Goal: Check status: Check status

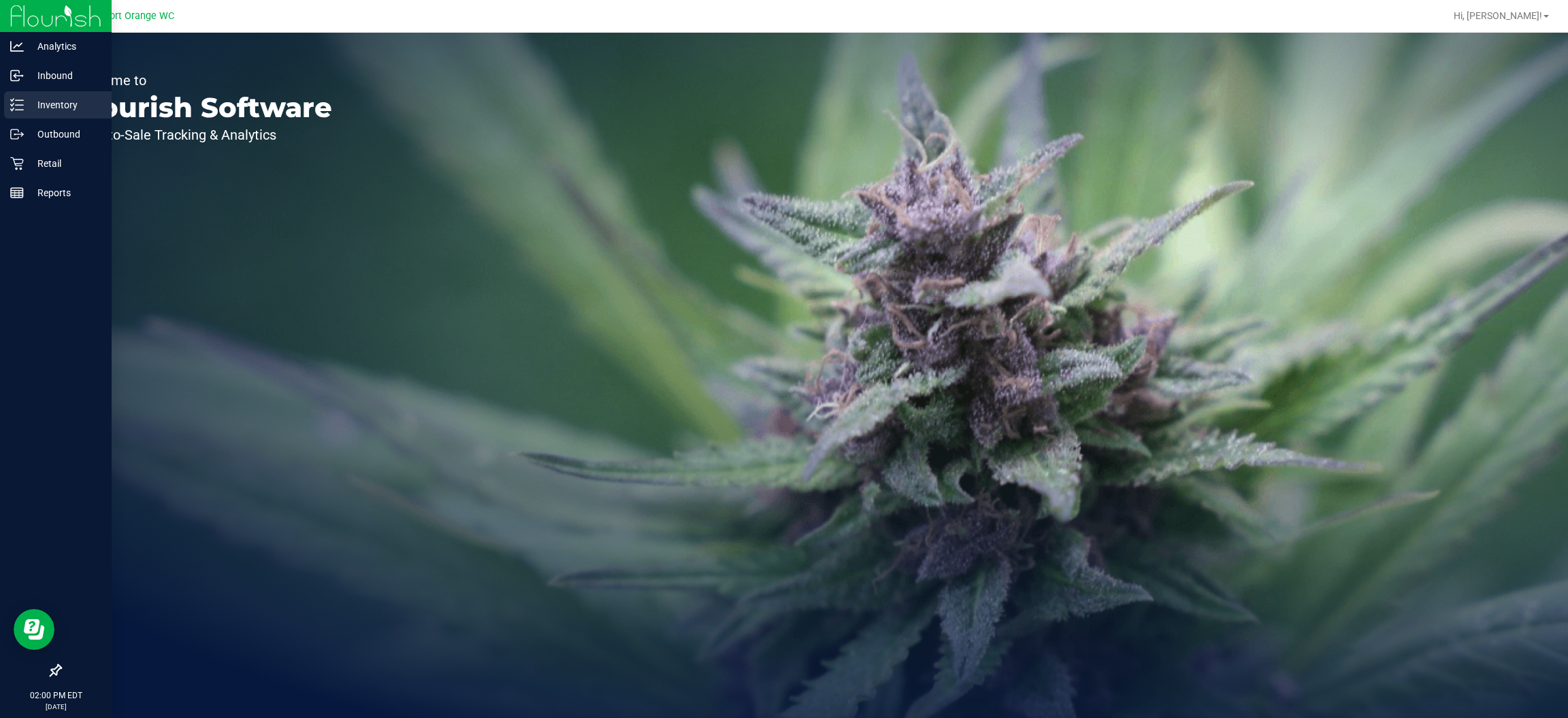
click at [47, 97] on p "Inventory" at bounding box center [64, 104] width 81 height 16
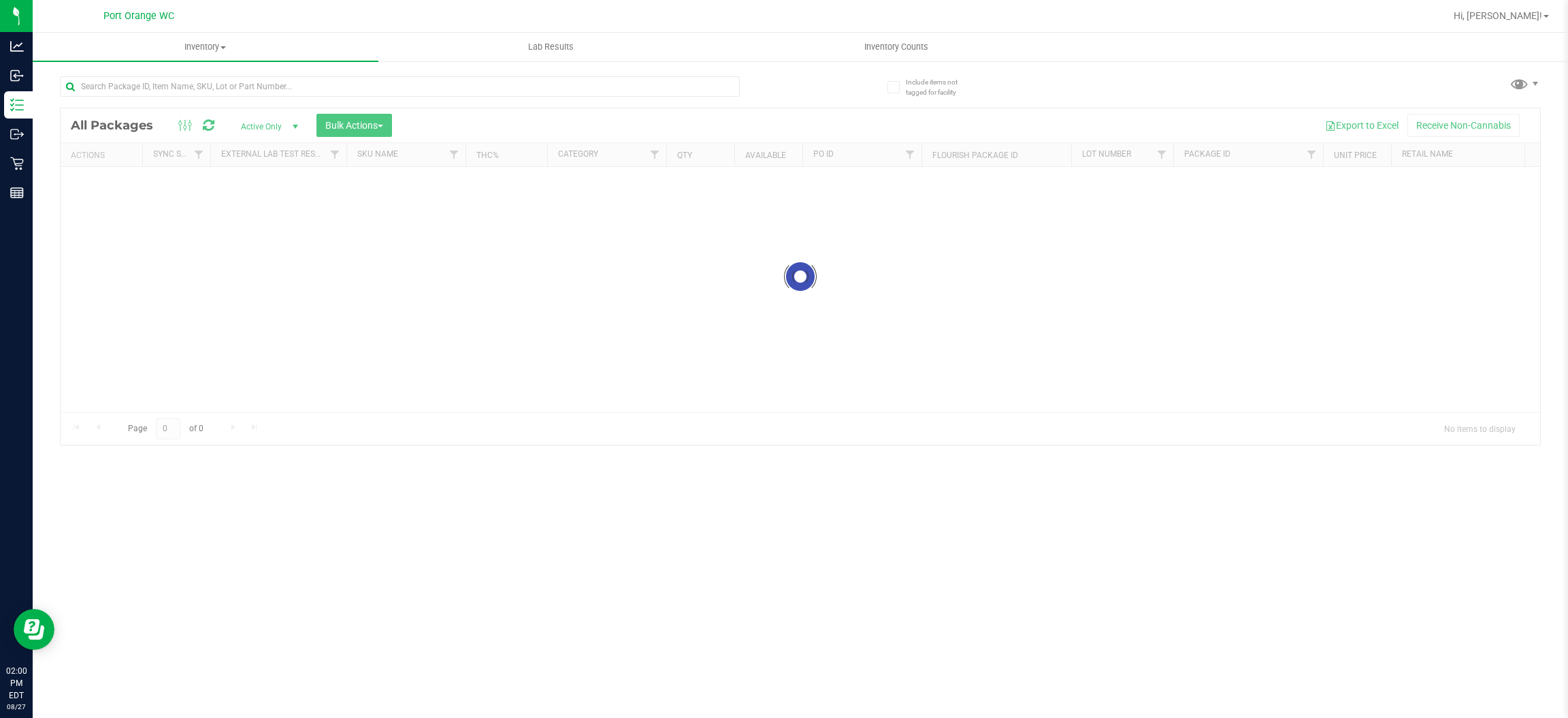
click at [266, 73] on div at bounding box center [430, 86] width 740 height 44
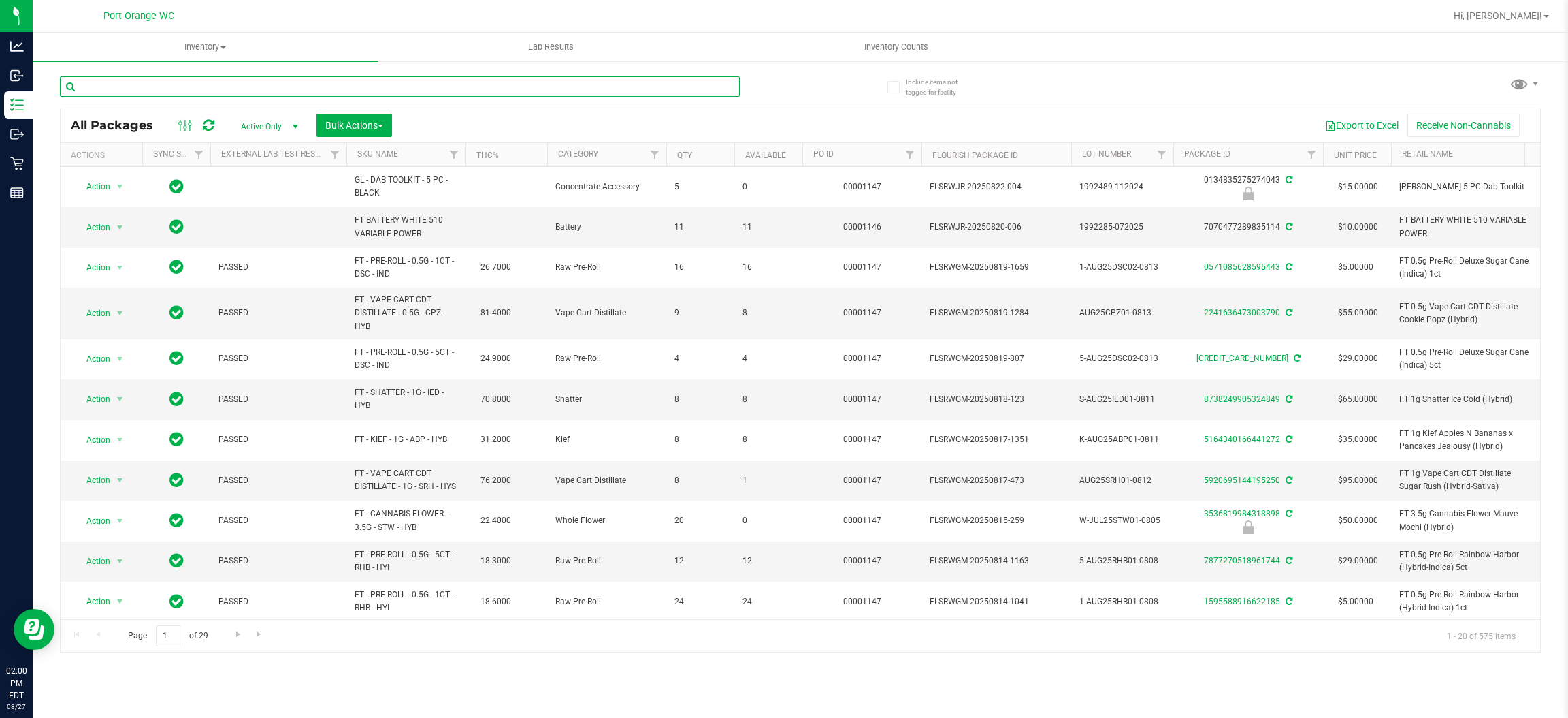
click at [274, 79] on input "text" at bounding box center [400, 87] width 680 height 21
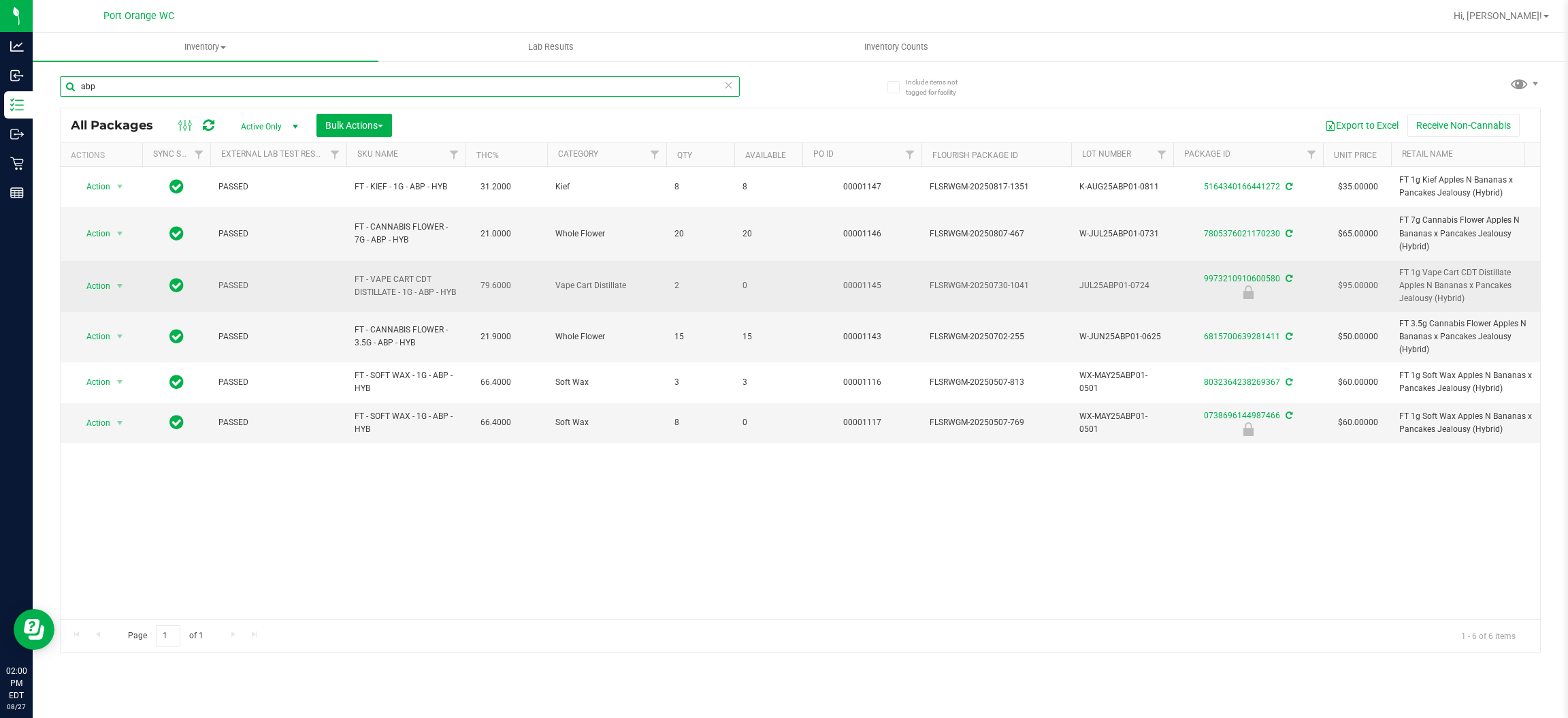
type input "abp"
click at [383, 283] on span "FT - VAPE CART CDT DISTILLATE - 1G - ABP - HYB" at bounding box center [406, 286] width 103 height 26
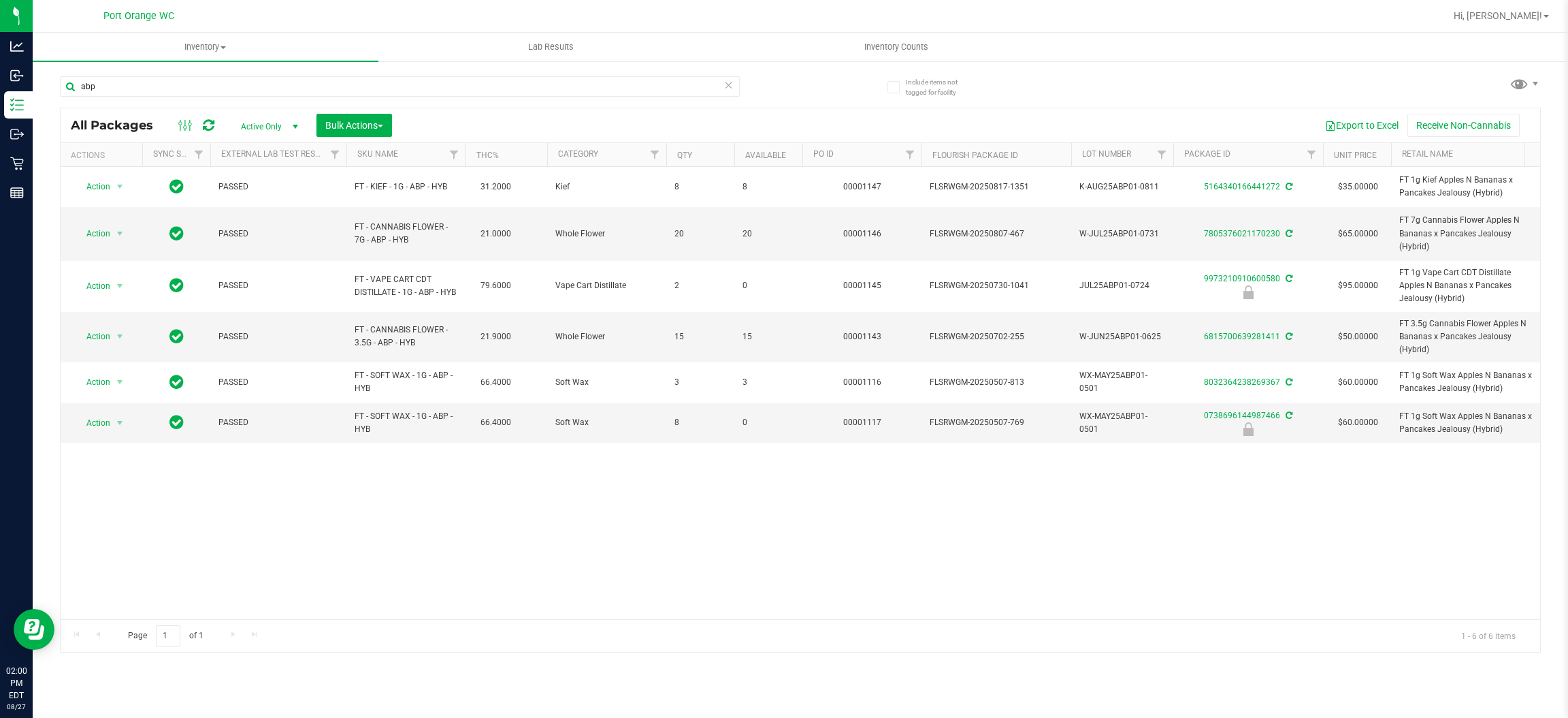
click at [730, 81] on icon at bounding box center [728, 84] width 9 height 16
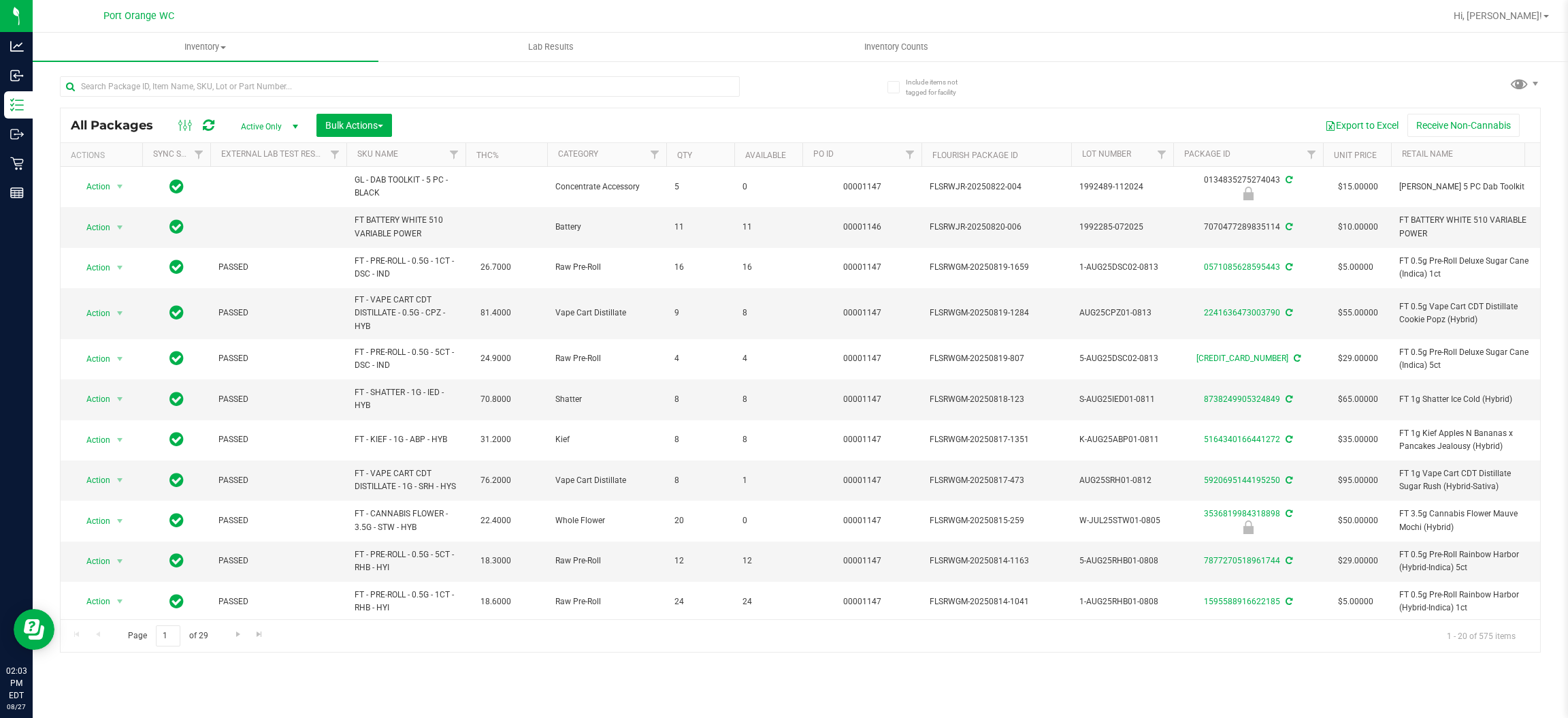
click at [107, 104] on div at bounding box center [400, 92] width 680 height 31
click at [104, 85] on input "text" at bounding box center [400, 87] width 680 height 21
type input "cjp"
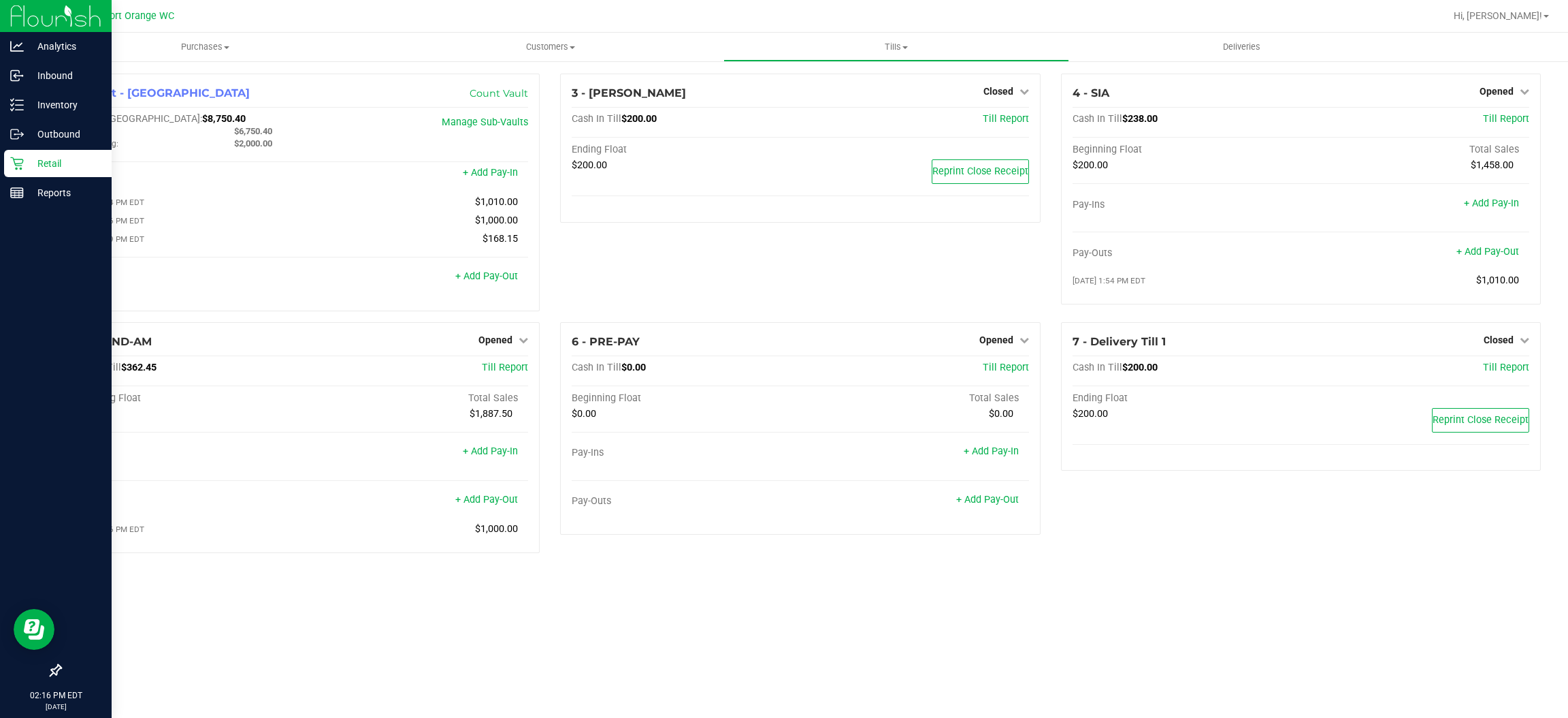
click at [21, 159] on icon at bounding box center [16, 164] width 13 height 13
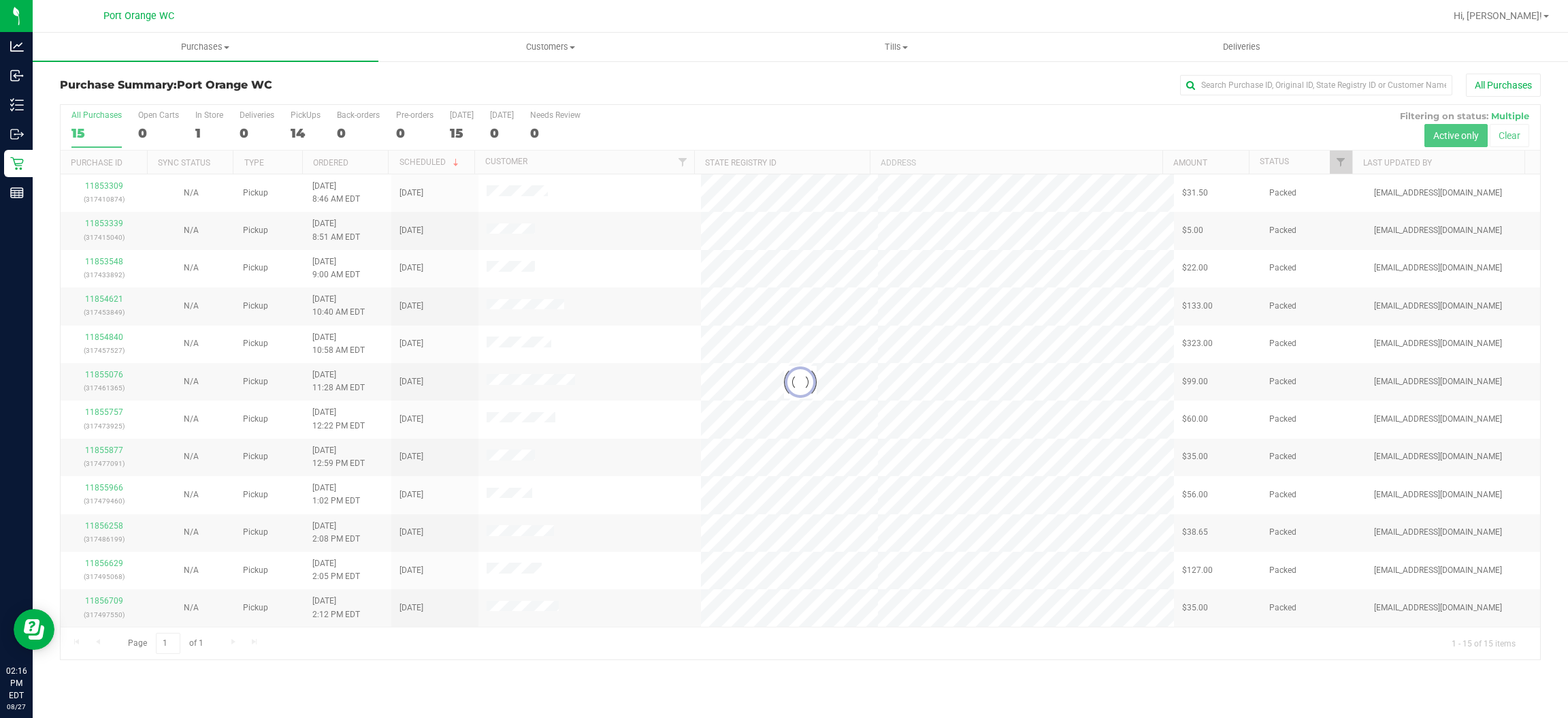
click at [1335, 164] on div at bounding box center [800, 382] width 1480 height 554
click at [1340, 157] on span "Filter" at bounding box center [1341, 162] width 11 height 11
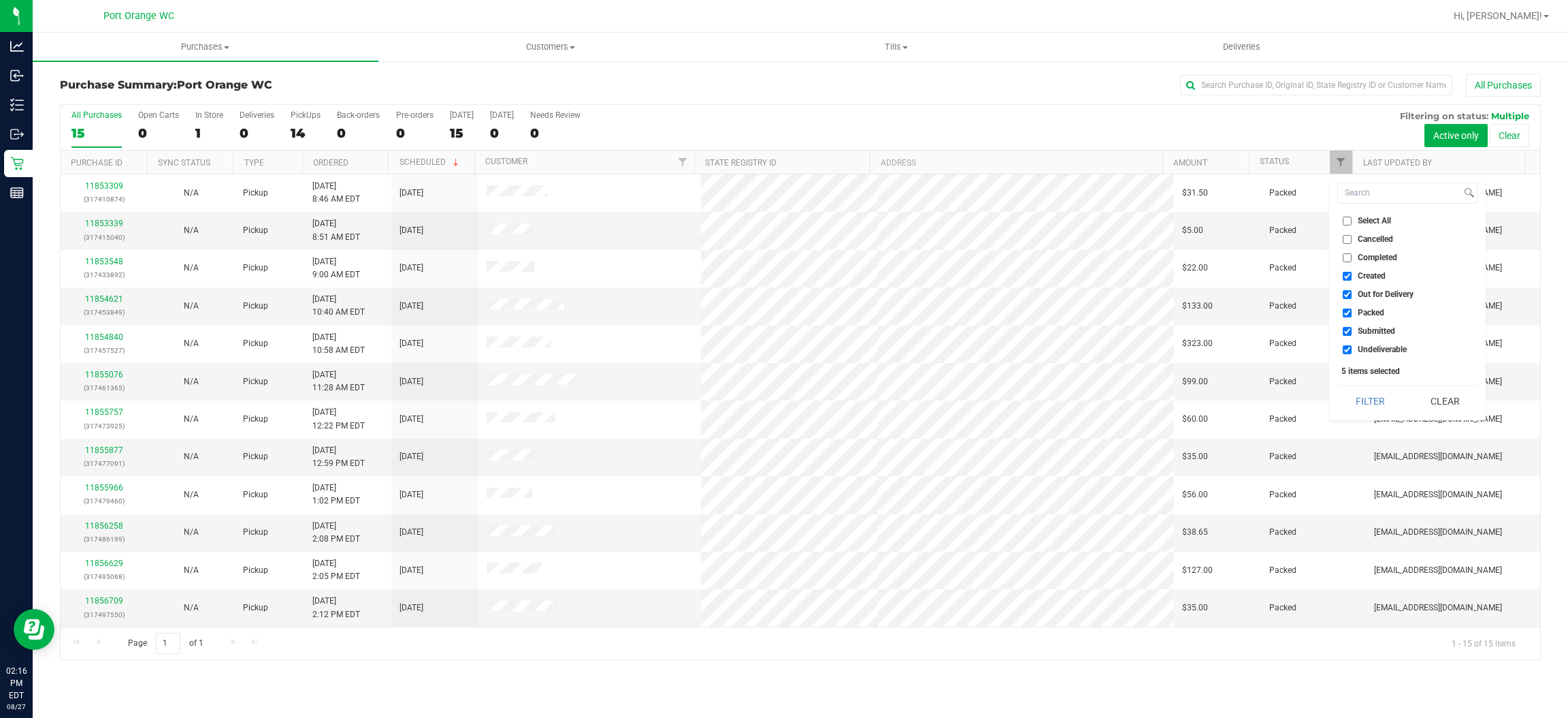
click at [1366, 272] on span "Created" at bounding box center [1371, 275] width 28 height 8
click at [1352, 272] on input "Created" at bounding box center [1347, 276] width 9 height 9
checkbox input "false"
drag, startPoint x: 1369, startPoint y: 287, endPoint x: 1366, endPoint y: 301, distance: 14.3
click at [1369, 289] on li "Out for Delivery" at bounding box center [1408, 295] width 140 height 14
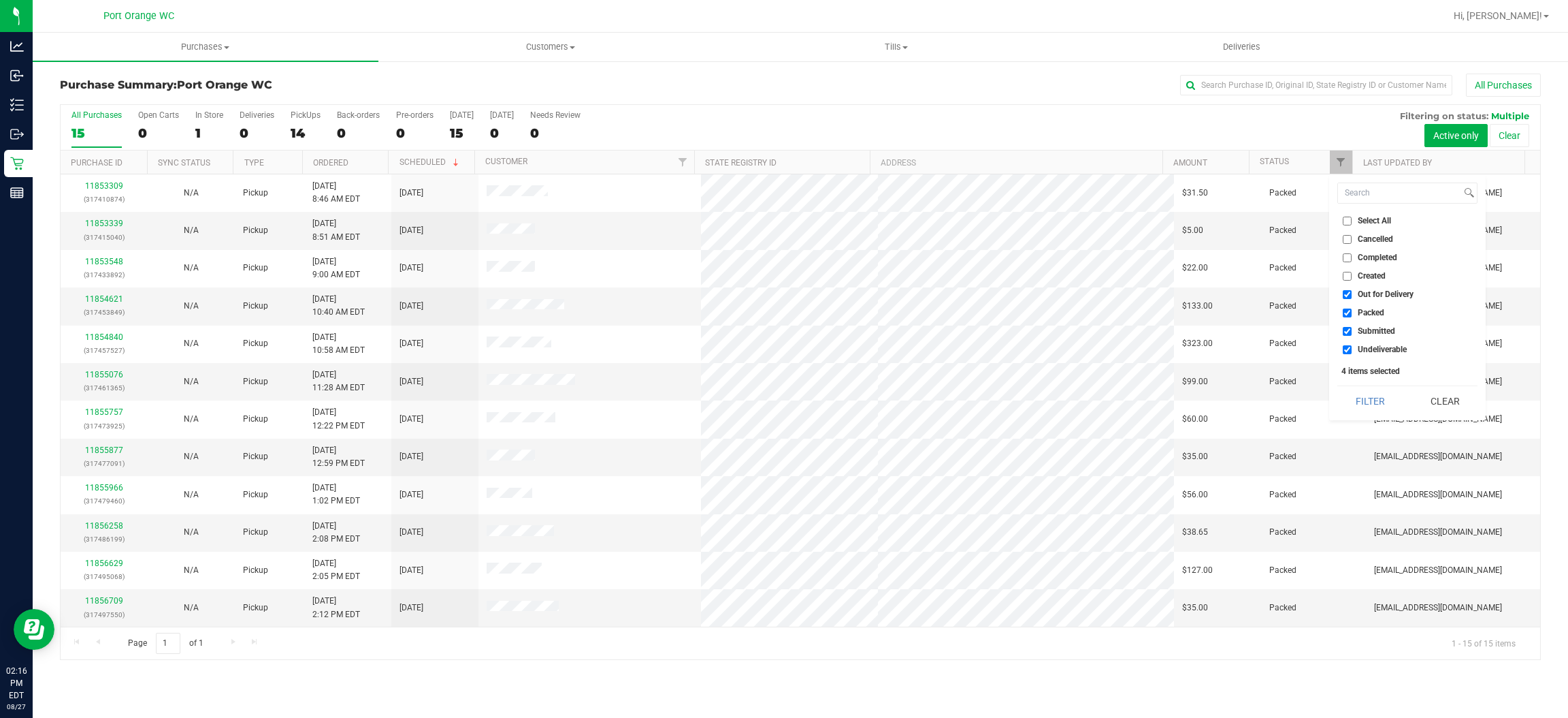
click at [1374, 297] on span "Out for Delivery" at bounding box center [1386, 294] width 56 height 8
click at [1352, 297] on input "Out for Delivery" at bounding box center [1347, 295] width 9 height 9
checkbox input "false"
click at [1363, 335] on span "Submitted" at bounding box center [1376, 330] width 37 height 8
click at [1352, 335] on input "Submitted" at bounding box center [1347, 331] width 9 height 9
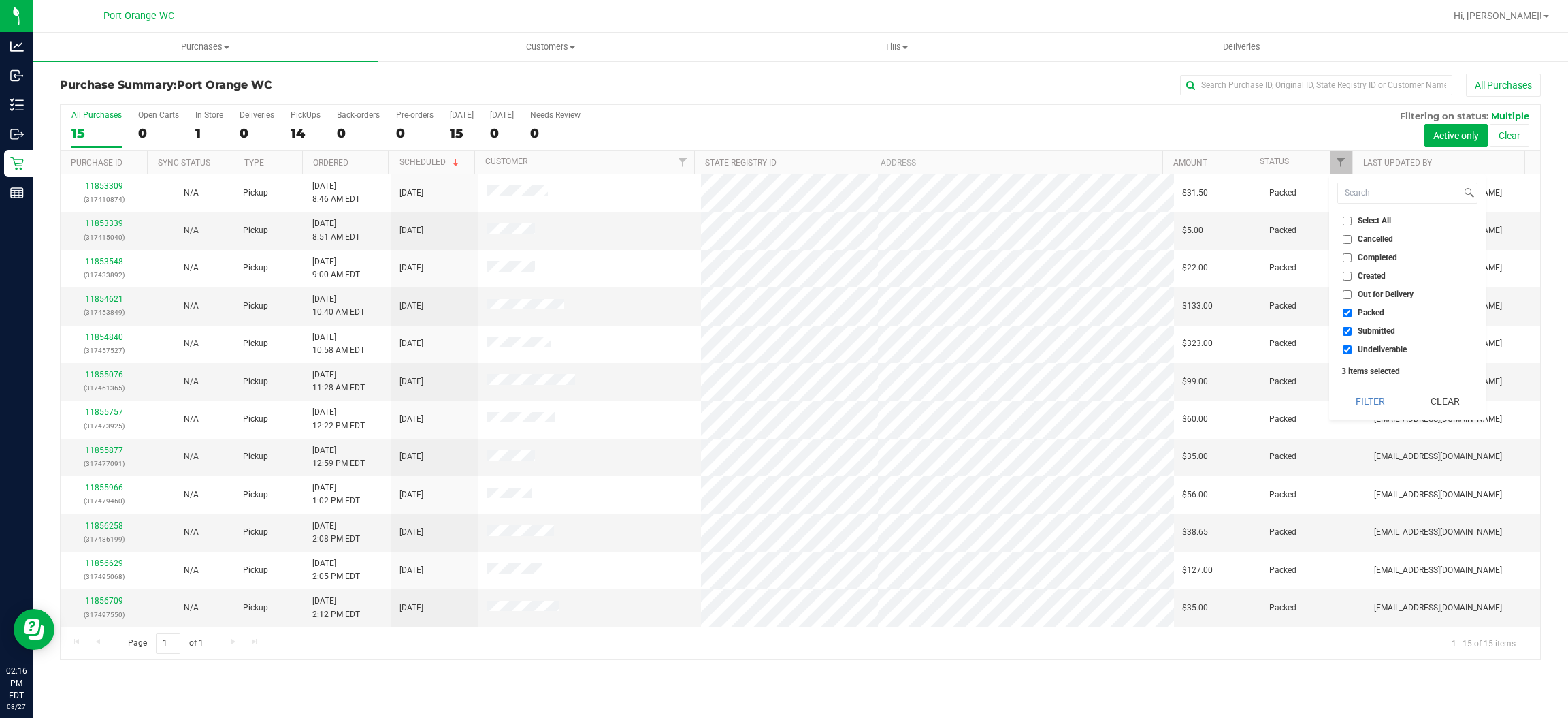
checkbox input "false"
click at [1379, 353] on span "Undeliverable" at bounding box center [1382, 349] width 49 height 8
click at [1352, 353] on input "Undeliverable" at bounding box center [1347, 350] width 9 height 9
checkbox input "false"
click at [1371, 406] on button "Filter" at bounding box center [1370, 401] width 65 height 30
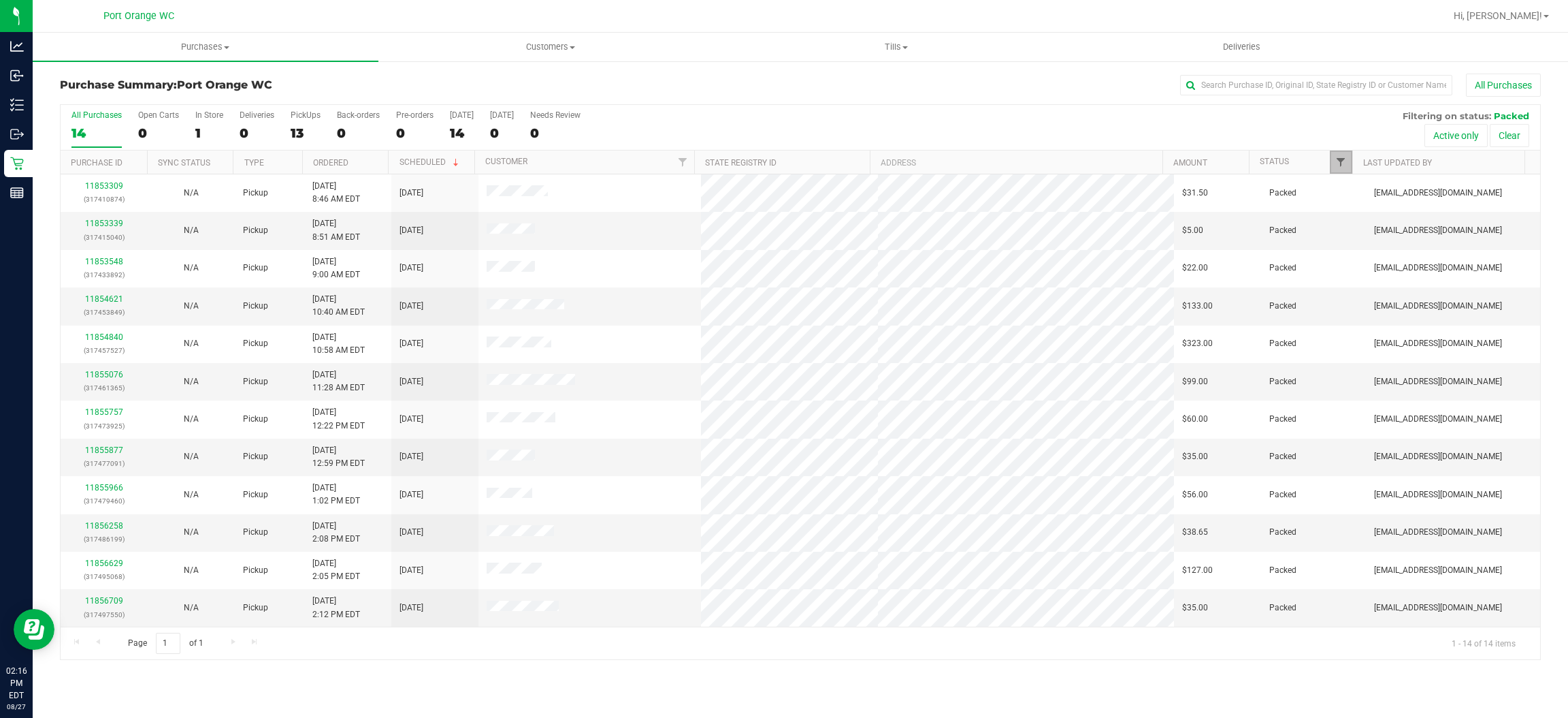
click at [1346, 166] on span "Filter" at bounding box center [1341, 162] width 11 height 11
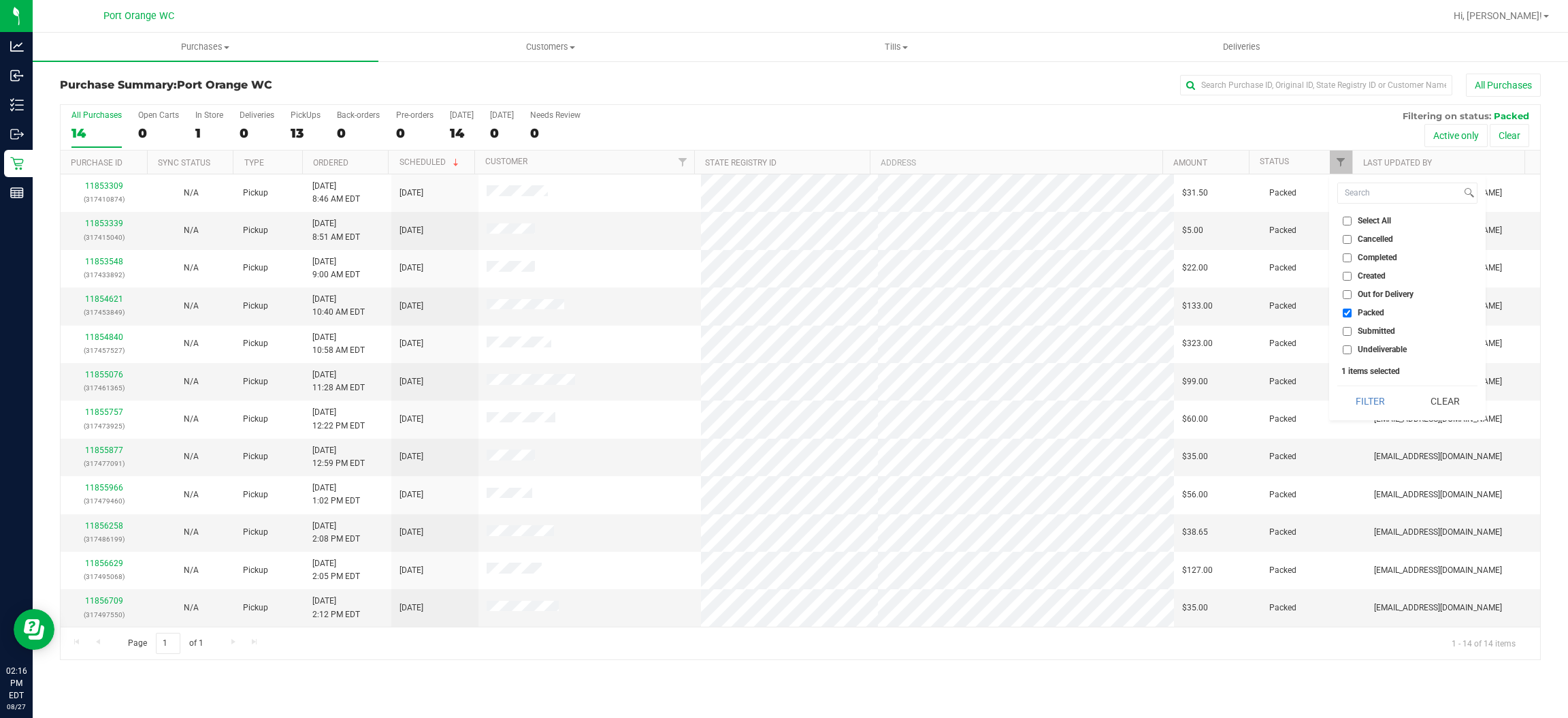
click at [1369, 314] on span "Packed" at bounding box center [1371, 312] width 26 height 8
click at [1352, 314] on input "Packed" at bounding box center [1347, 313] width 9 height 9
checkbox input "false"
click at [1377, 331] on span "Submitted" at bounding box center [1376, 330] width 37 height 8
click at [1352, 331] on input "Submitted" at bounding box center [1347, 331] width 9 height 9
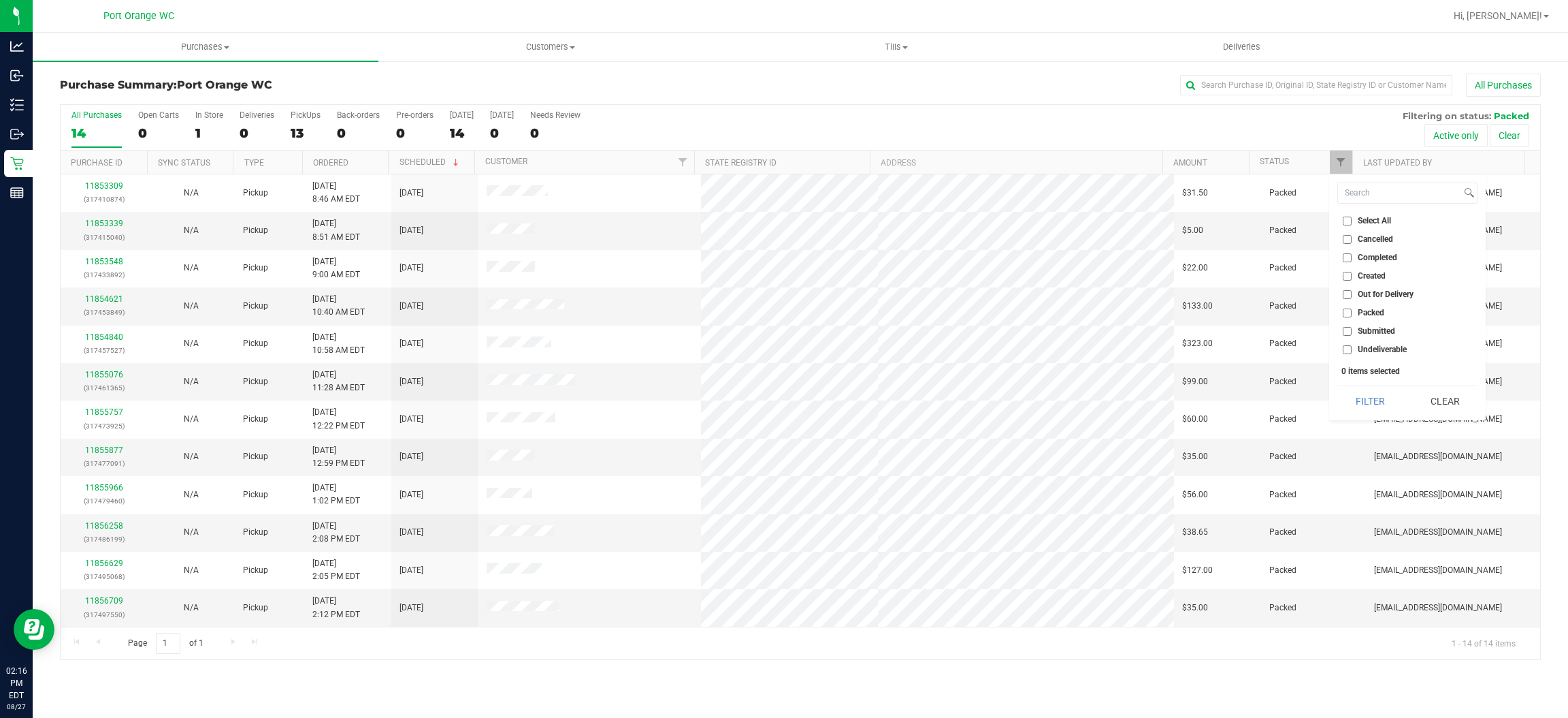
checkbox input "true"
click at [1387, 399] on button "Filter" at bounding box center [1370, 401] width 65 height 30
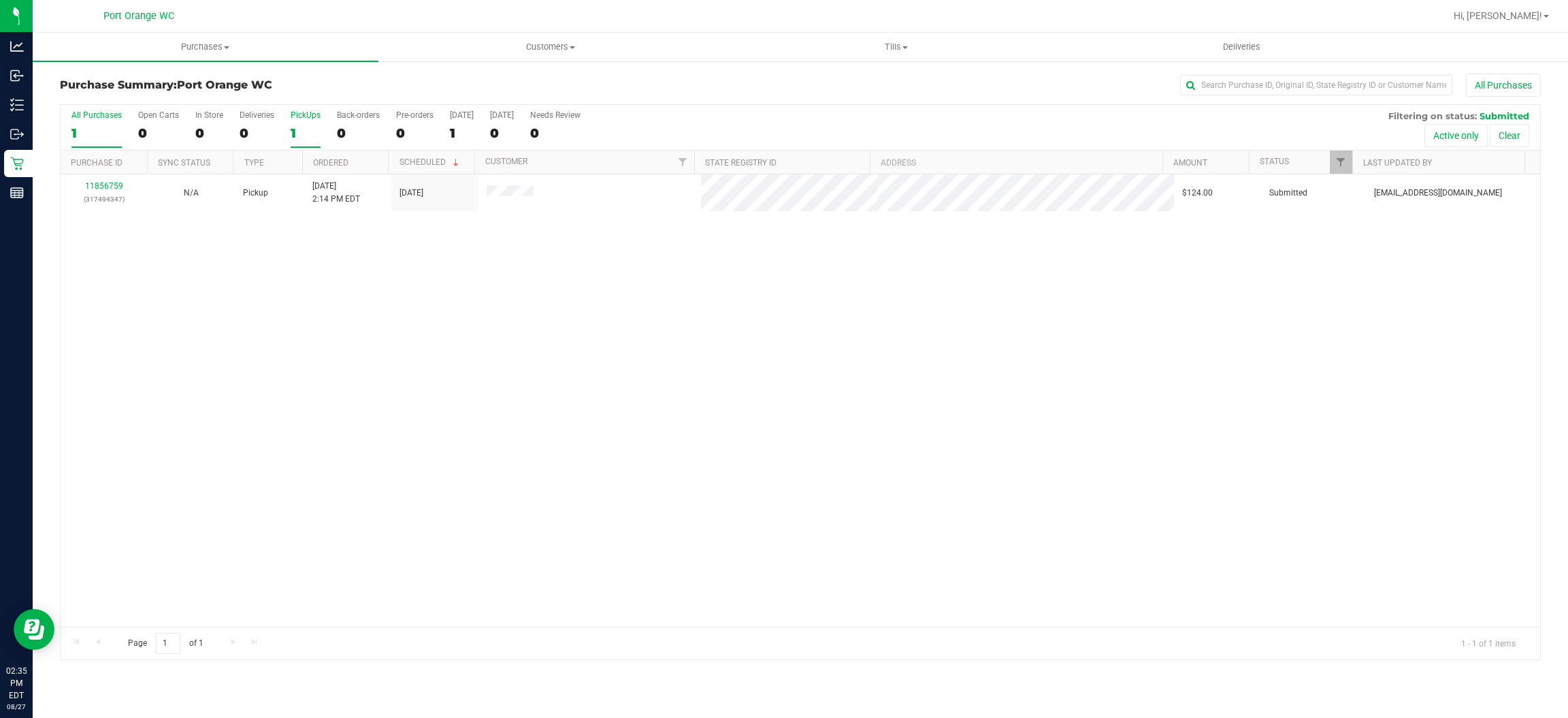
click at [300, 129] on div "1" at bounding box center [306, 133] width 30 height 16
click at [0, 0] on input "PickUps 1" at bounding box center [0, 0] width 0 height 0
click at [300, 129] on div "1" at bounding box center [306, 133] width 30 height 16
click at [0, 0] on input "PickUps 1" at bounding box center [0, 0] width 0 height 0
